Goal: Transaction & Acquisition: Purchase product/service

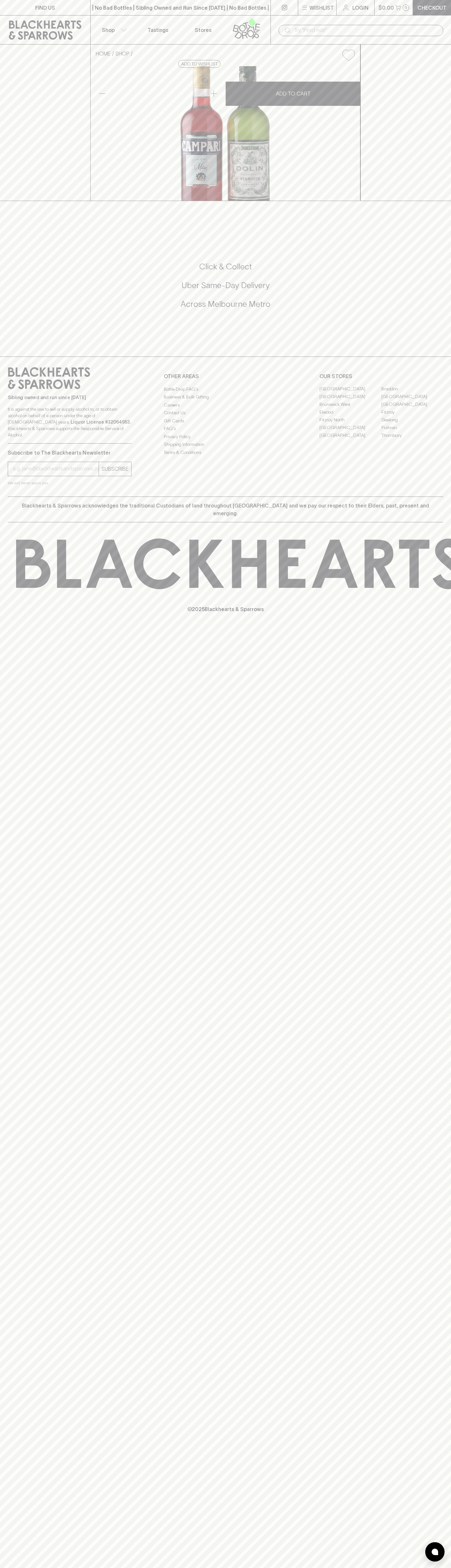
click at [446, 1139] on div "FIND US | No Bad Bottles | Sibling Owned and Run Since 2006 | No Bad Bottles | …" at bounding box center [226, 784] width 451 height 1568
click at [383, 1568] on html "FIND US | No Bad Bottles | Sibling Owned and Run Since 2006 | No Bad Bottles | …" at bounding box center [226, 784] width 451 height 1568
click at [2, 416] on div "FIND US | No Bad Bottles | Sibling Owned and Run Since 2006 | No Bad Bottles | …" at bounding box center [226, 784] width 451 height 1568
